Goal: Information Seeking & Learning: Learn about a topic

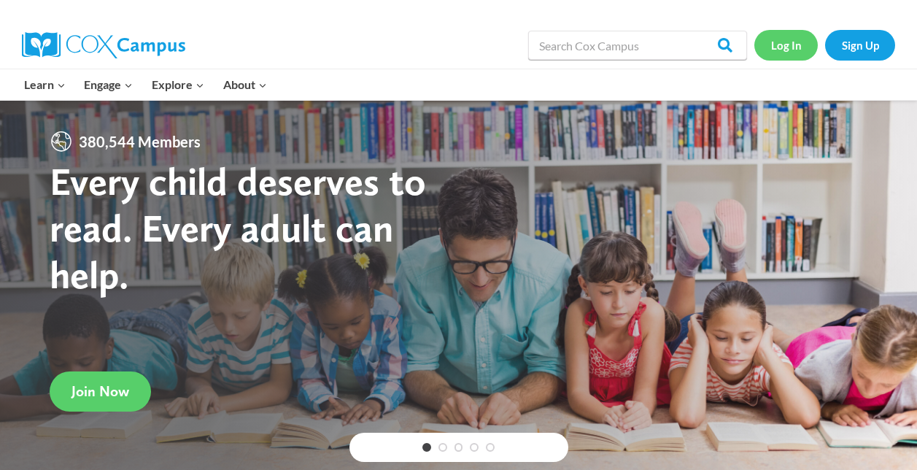
click at [786, 45] on link "Log In" at bounding box center [785, 45] width 63 height 30
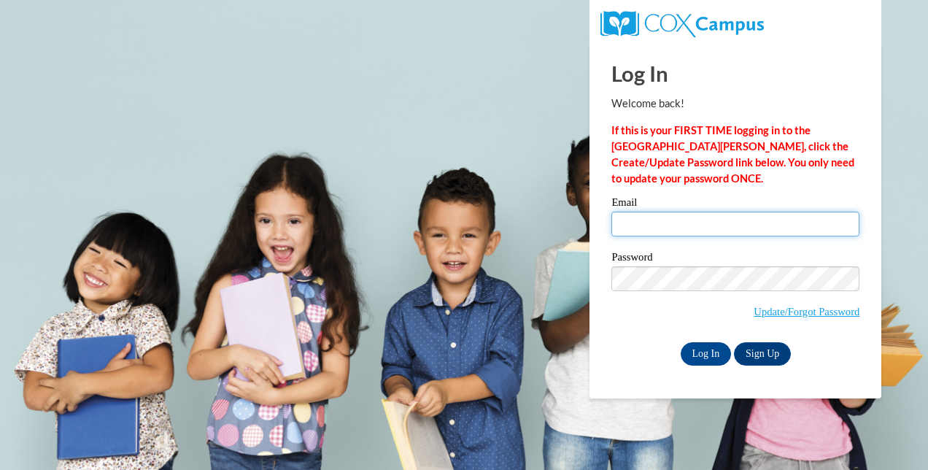
click at [719, 219] on input "Email" at bounding box center [735, 224] width 248 height 25
type input "agillum@galliavintonesc.org"
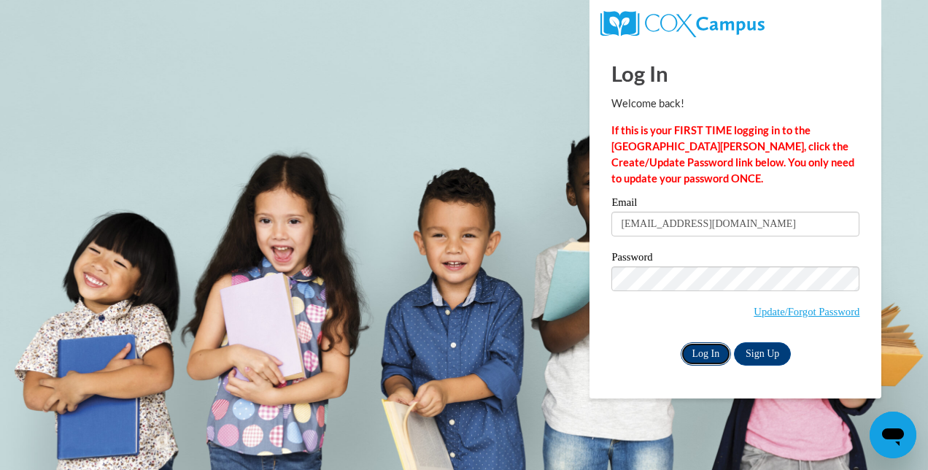
click at [703, 351] on input "Log In" at bounding box center [706, 353] width 51 height 23
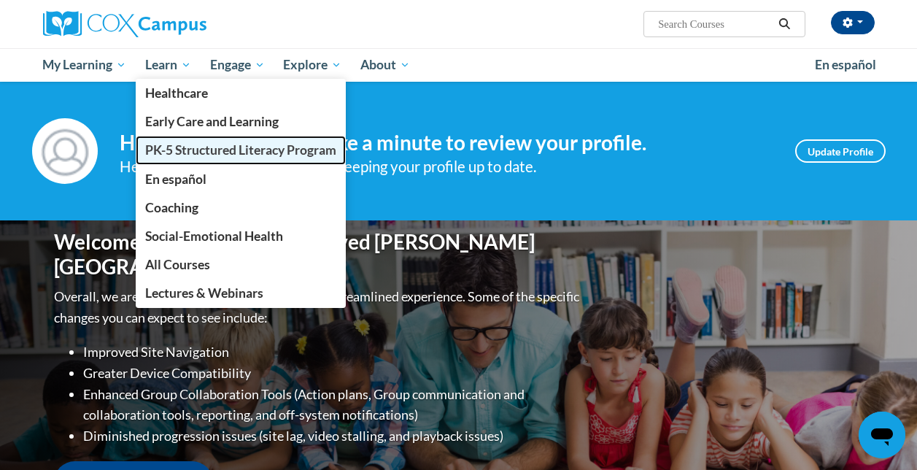
click at [195, 158] on link "PK-5 Structured Literacy Program" at bounding box center [241, 150] width 210 height 28
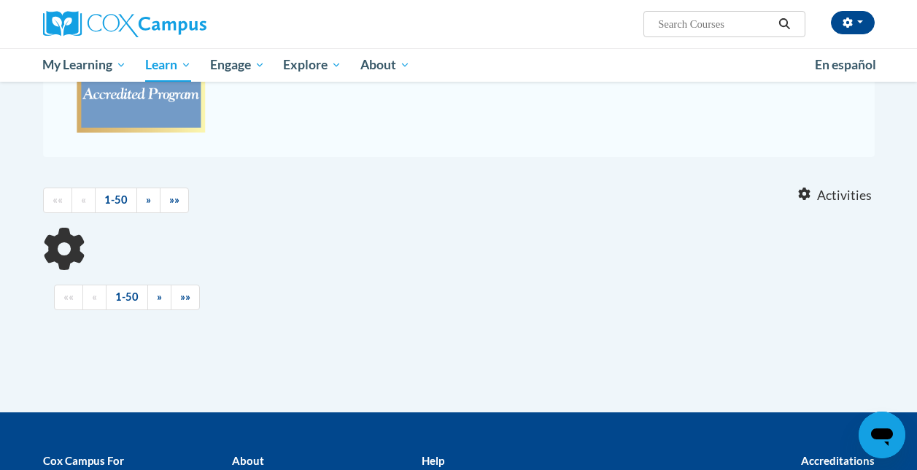
scroll to position [347, 0]
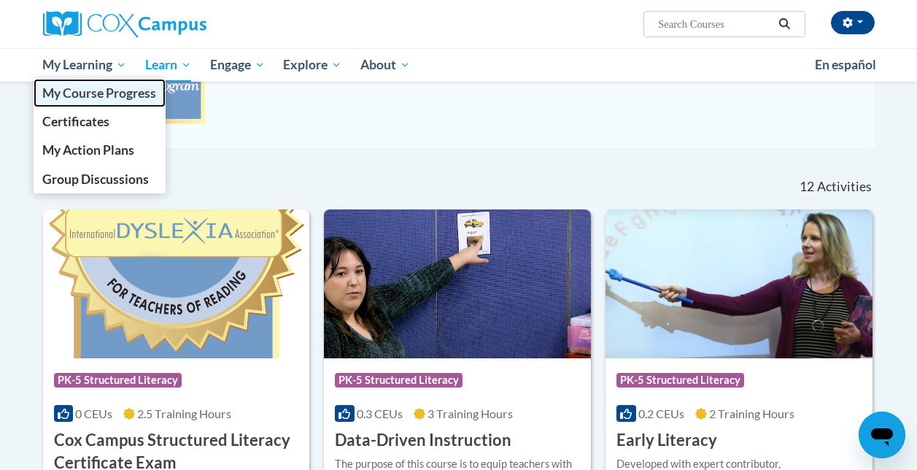
click at [106, 92] on span "My Course Progress" at bounding box center [99, 92] width 114 height 15
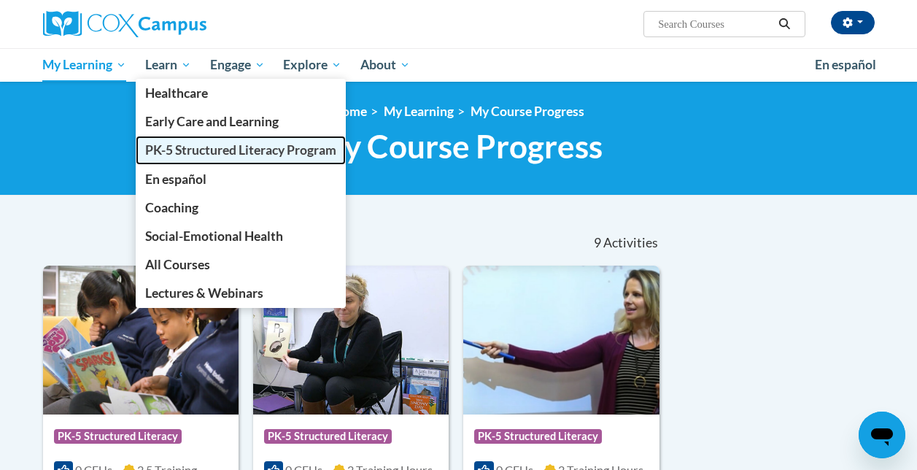
click at [223, 152] on span "PK-5 Structured Literacy Program" at bounding box center [240, 149] width 191 height 15
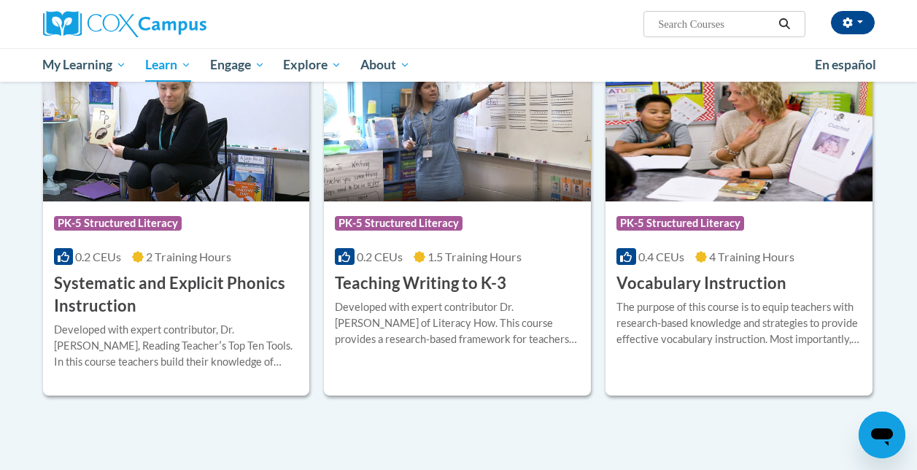
scroll to position [1649, 0]
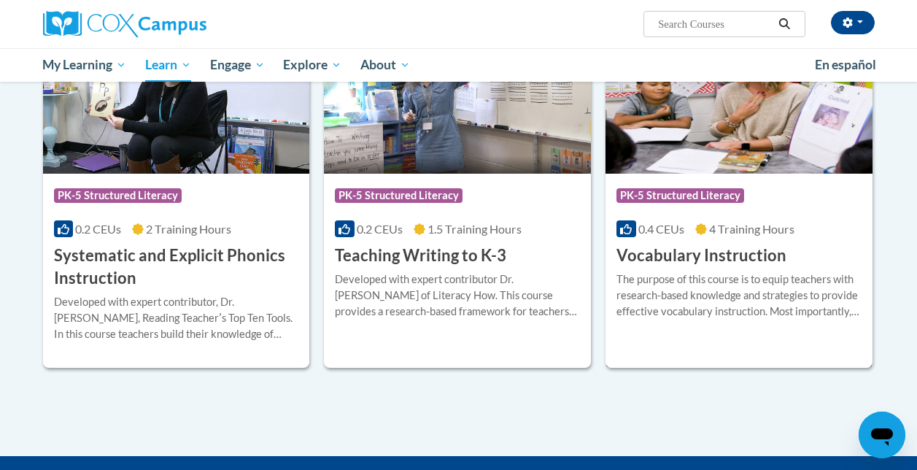
click at [698, 253] on h3 "Vocabulary Instruction" at bounding box center [702, 255] width 170 height 23
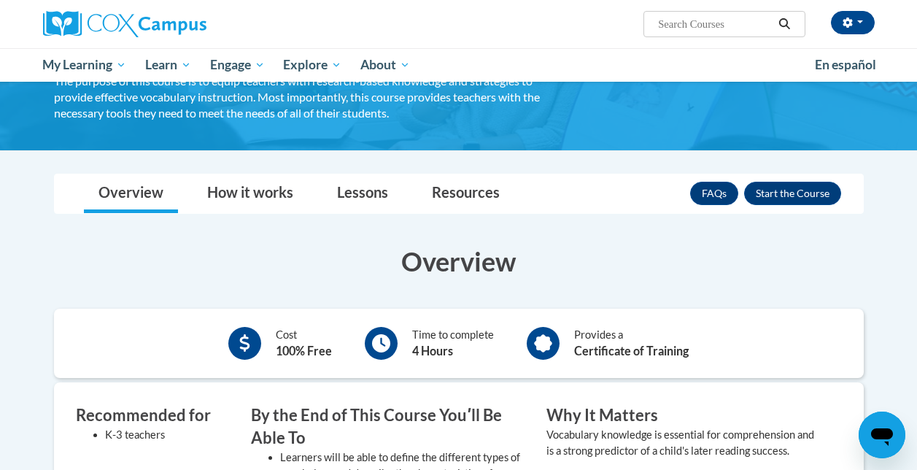
scroll to position [123, 0]
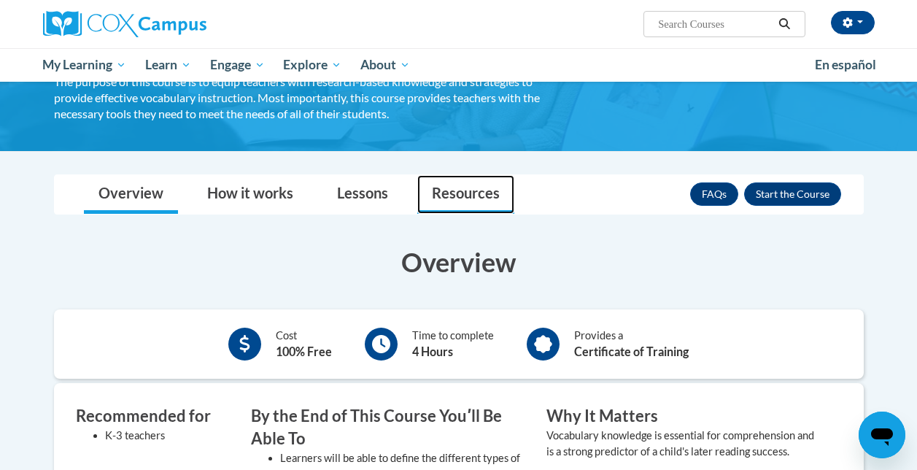
click at [471, 198] on link "Resources" at bounding box center [465, 194] width 97 height 39
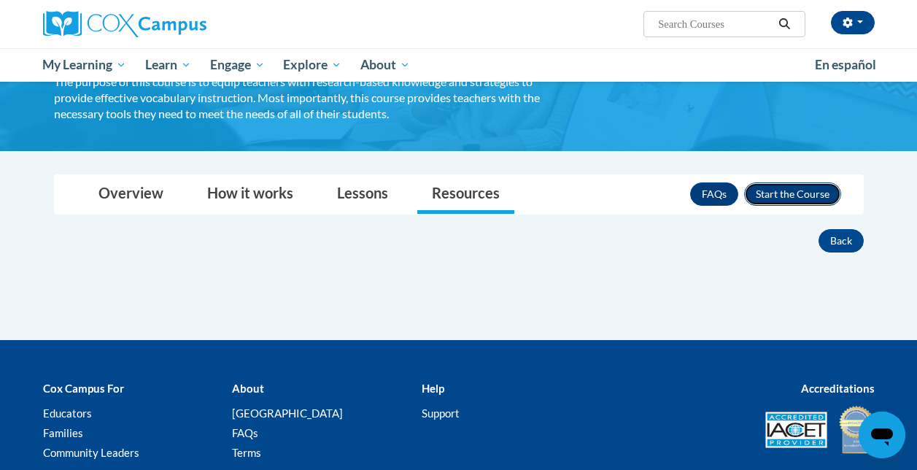
click at [797, 190] on button "Enroll" at bounding box center [792, 193] width 97 height 23
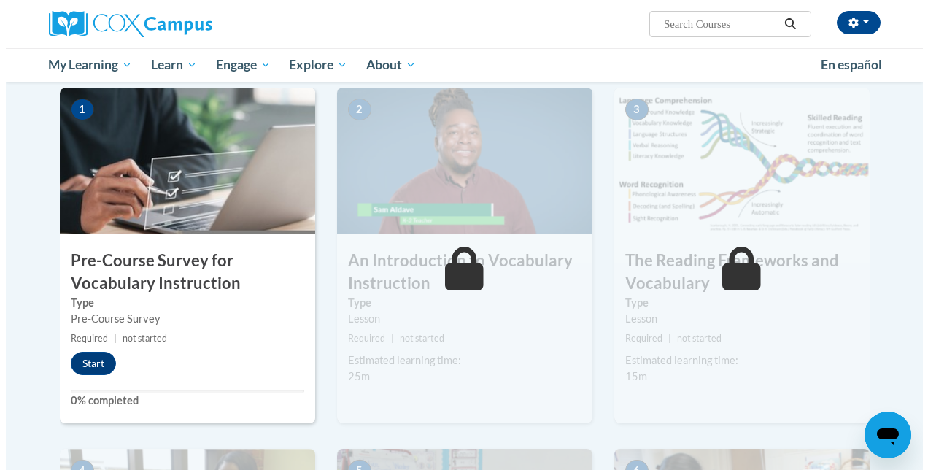
scroll to position [293, 0]
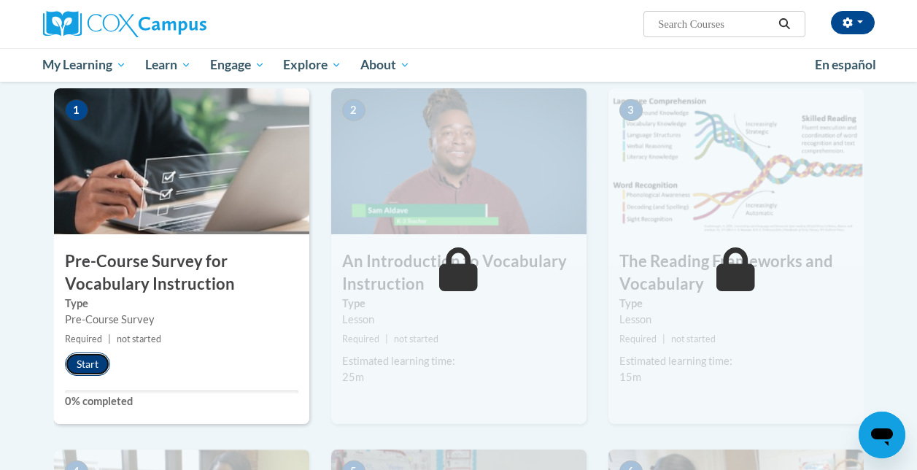
click at [90, 365] on button "Start" at bounding box center [87, 363] width 45 height 23
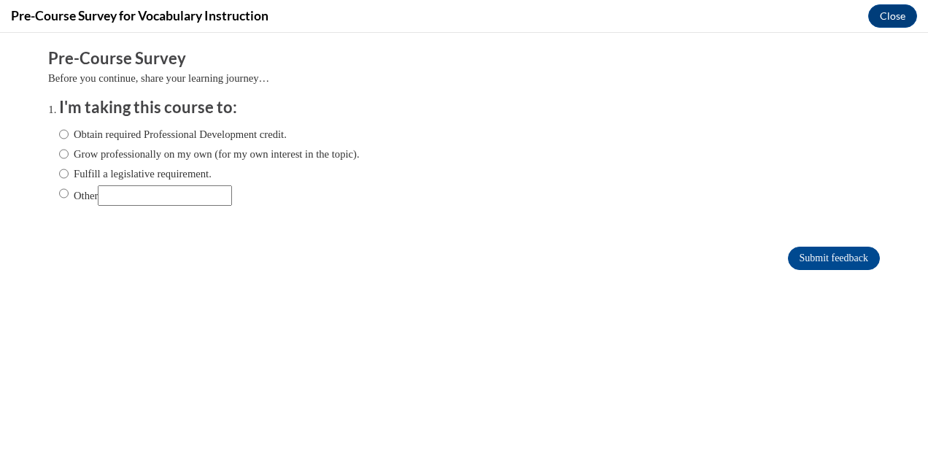
scroll to position [0, 0]
click at [59, 157] on input "Grow professionally on my own (for my own interest in the topic)." at bounding box center [63, 154] width 9 height 16
radio input "true"
click at [816, 261] on input "Submit feedback" at bounding box center [834, 258] width 92 height 23
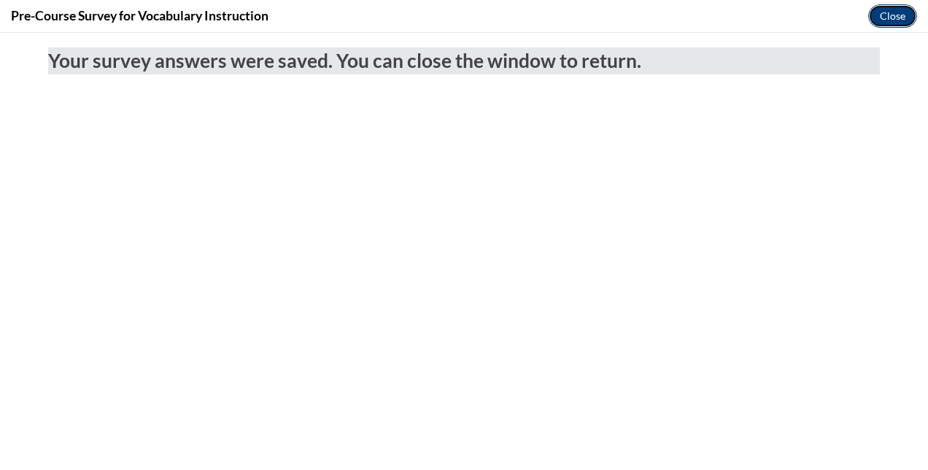
click at [900, 18] on button "Close" at bounding box center [892, 15] width 49 height 23
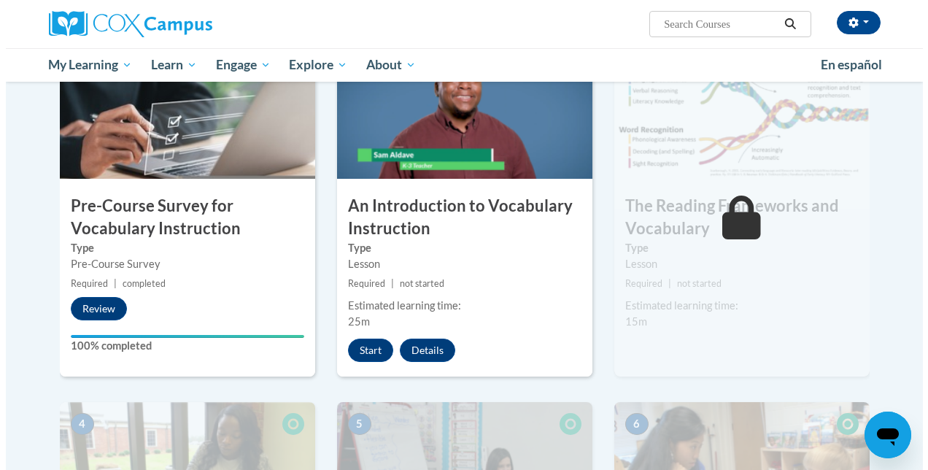
scroll to position [349, 0]
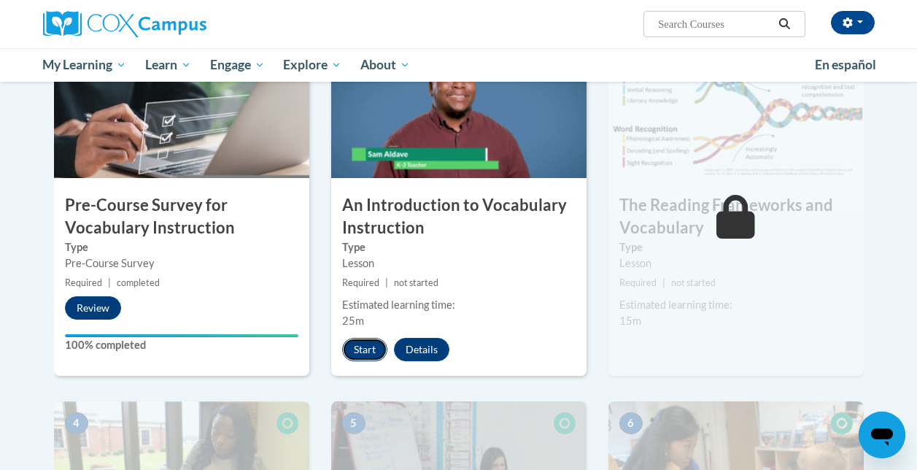
click at [366, 350] on button "Start" at bounding box center [364, 349] width 45 height 23
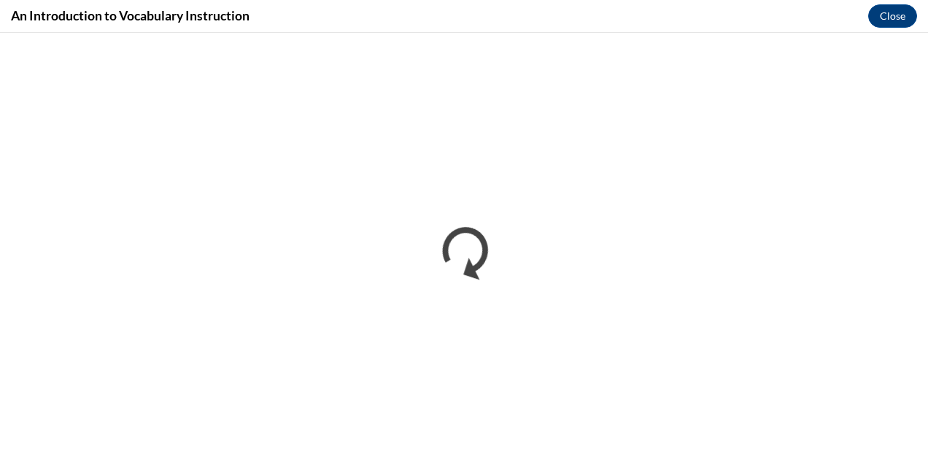
scroll to position [0, 0]
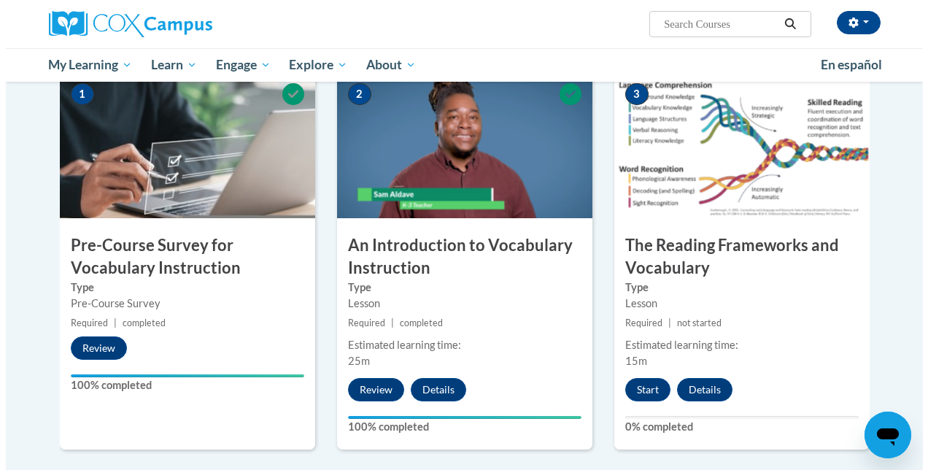
scroll to position [306, 0]
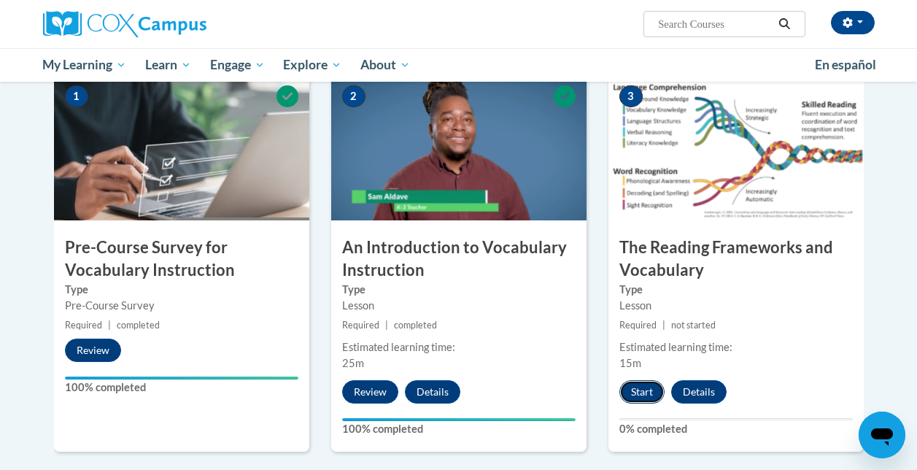
click at [644, 393] on button "Start" at bounding box center [641, 391] width 45 height 23
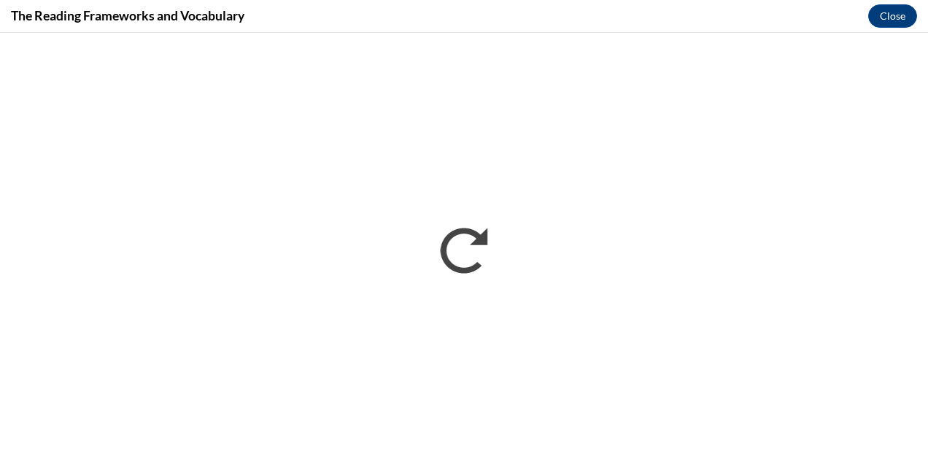
scroll to position [0, 0]
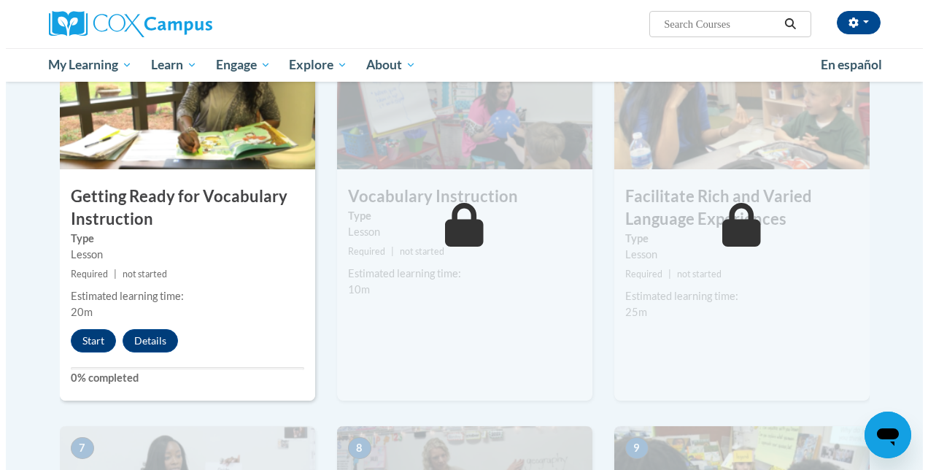
scroll to position [757, 0]
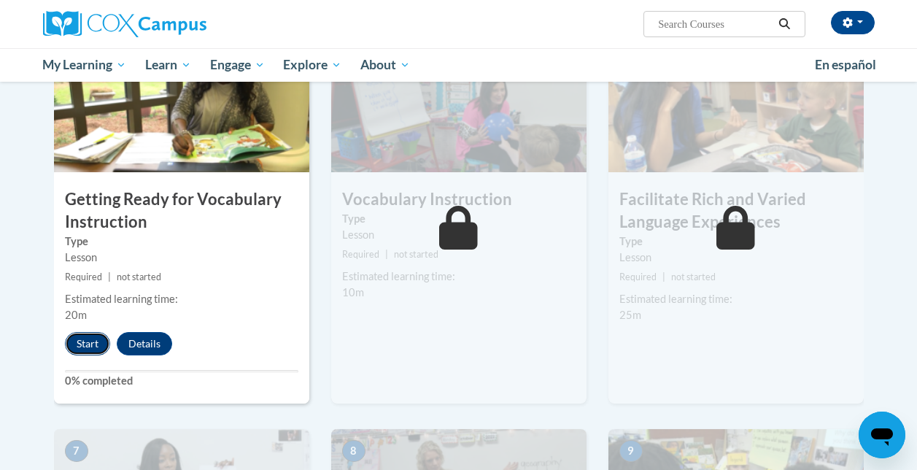
click at [91, 344] on button "Start" at bounding box center [87, 343] width 45 height 23
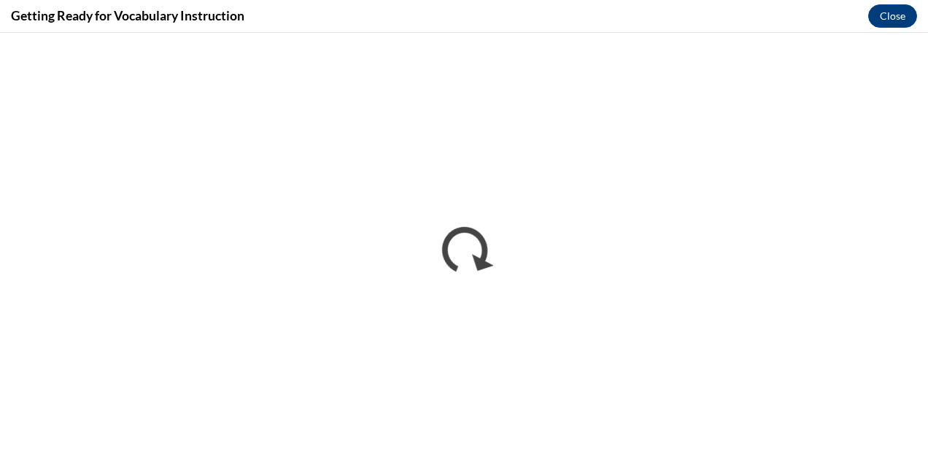
scroll to position [0, 0]
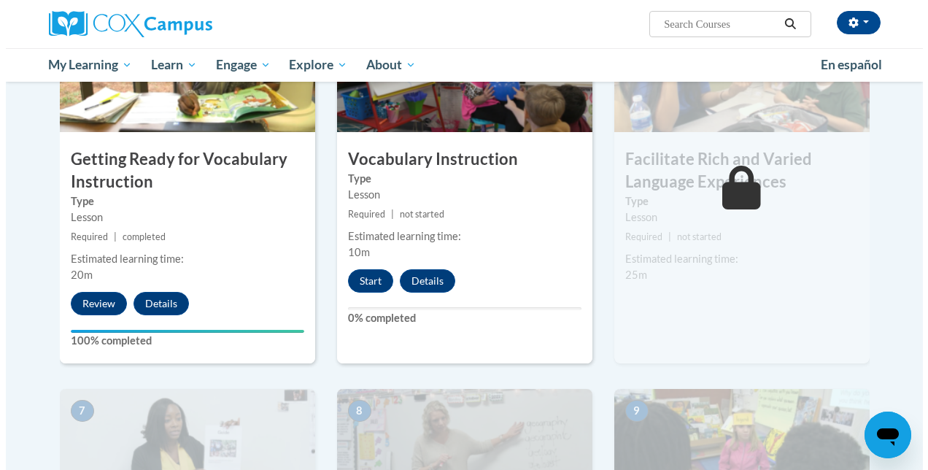
scroll to position [798, 0]
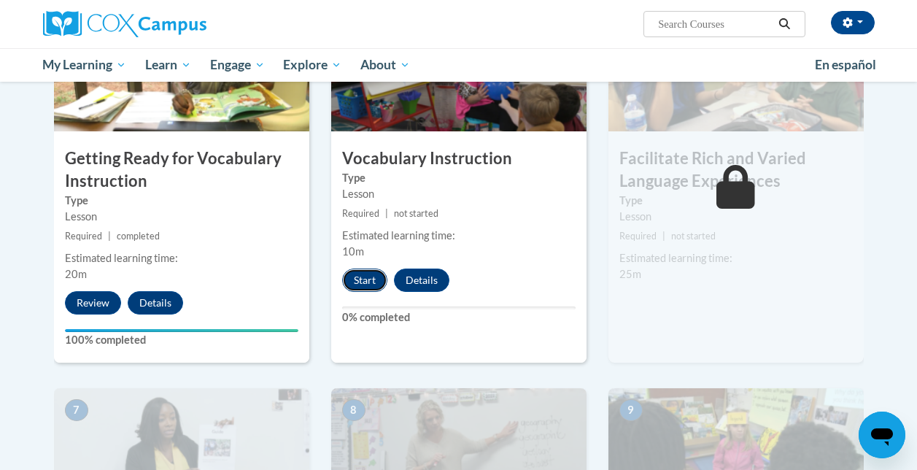
click at [363, 282] on button "Start" at bounding box center [364, 279] width 45 height 23
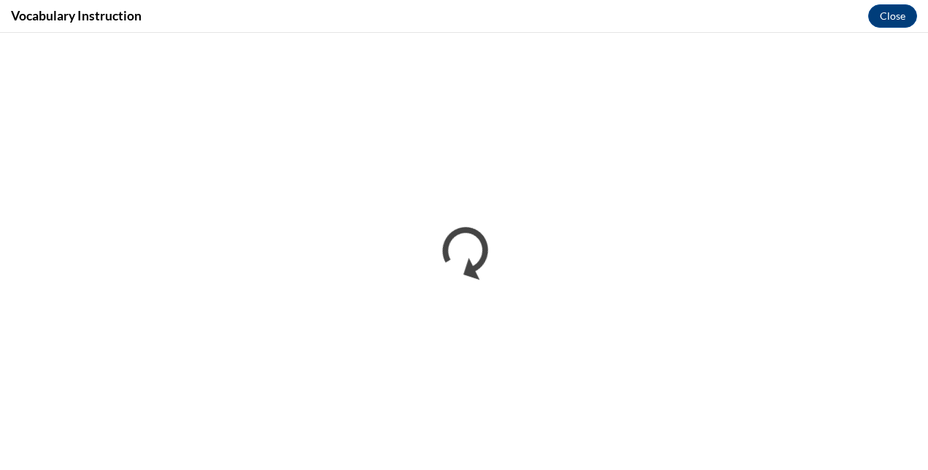
scroll to position [0, 0]
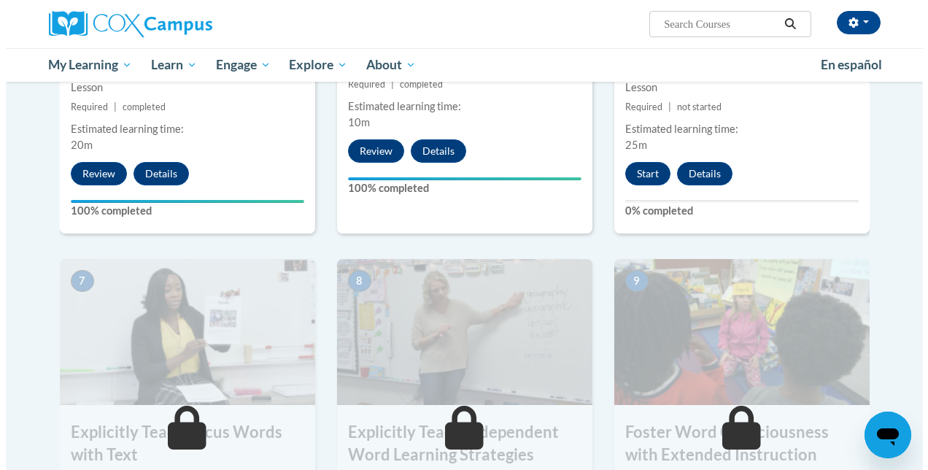
scroll to position [924, 0]
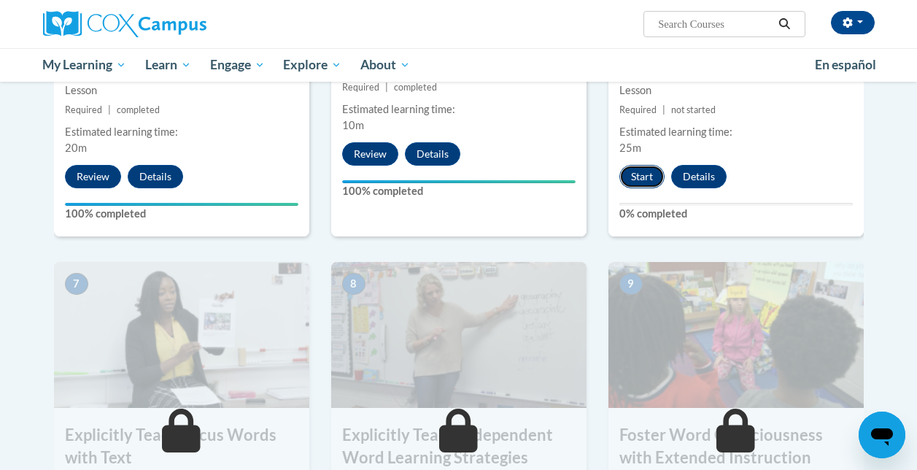
click at [643, 175] on button "Start" at bounding box center [641, 176] width 45 height 23
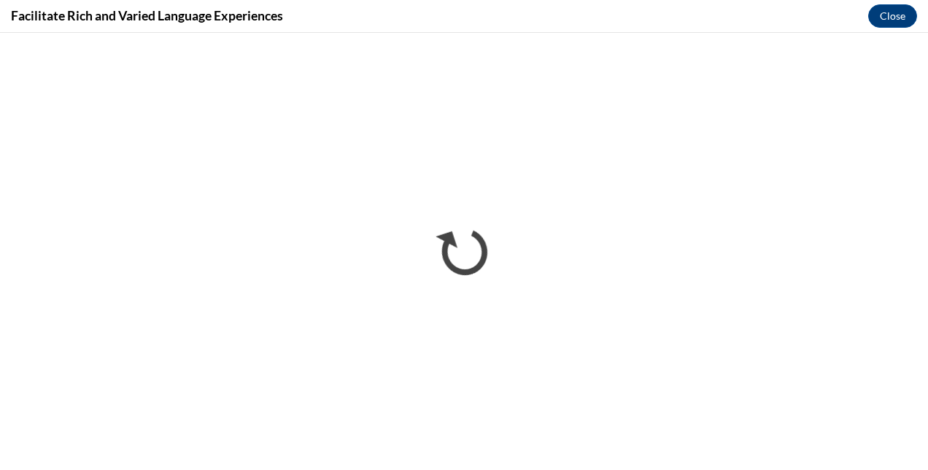
scroll to position [0, 0]
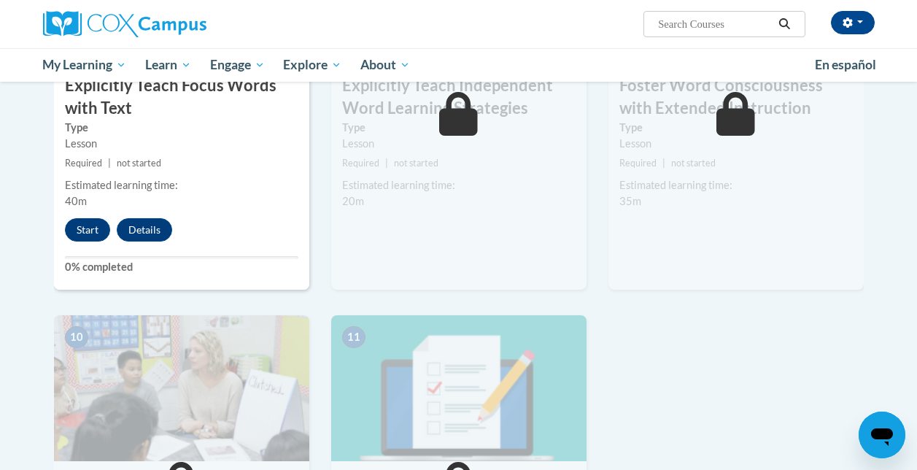
scroll to position [1275, 0]
